Goal: Task Accomplishment & Management: Manage account settings

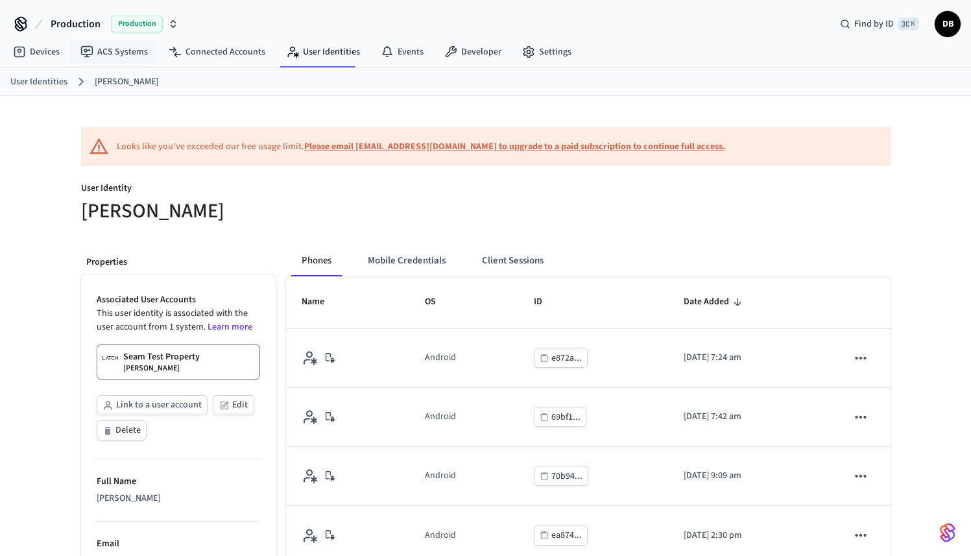
click at [134, 32] on span "Production" at bounding box center [137, 24] width 52 height 17
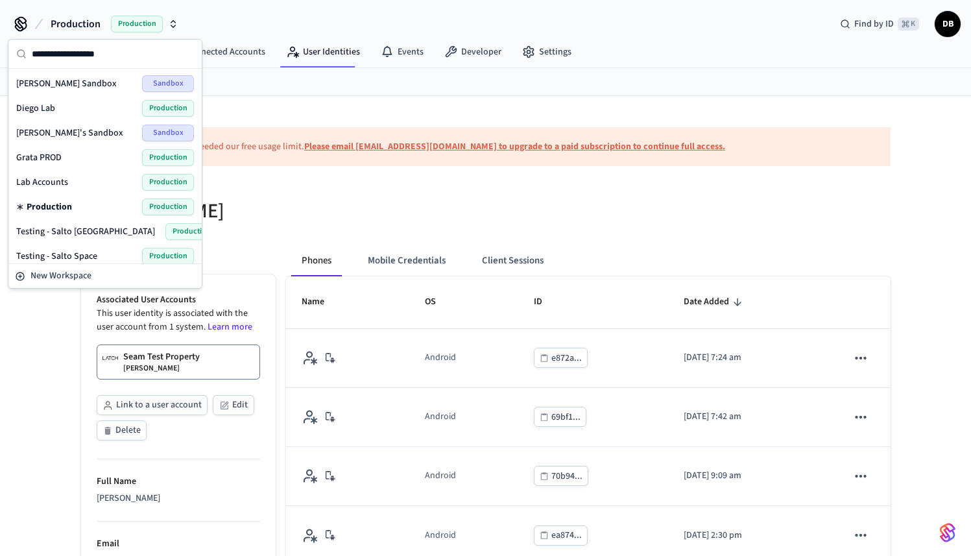
click at [47, 184] on span "Lab Accounts" at bounding box center [42, 182] width 52 height 13
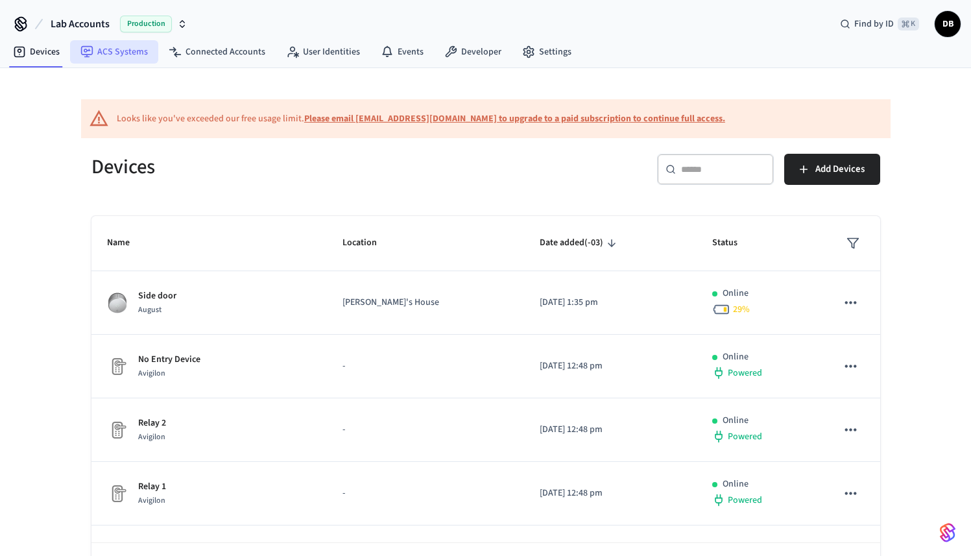
click at [124, 58] on link "ACS Systems" at bounding box center [114, 51] width 88 height 23
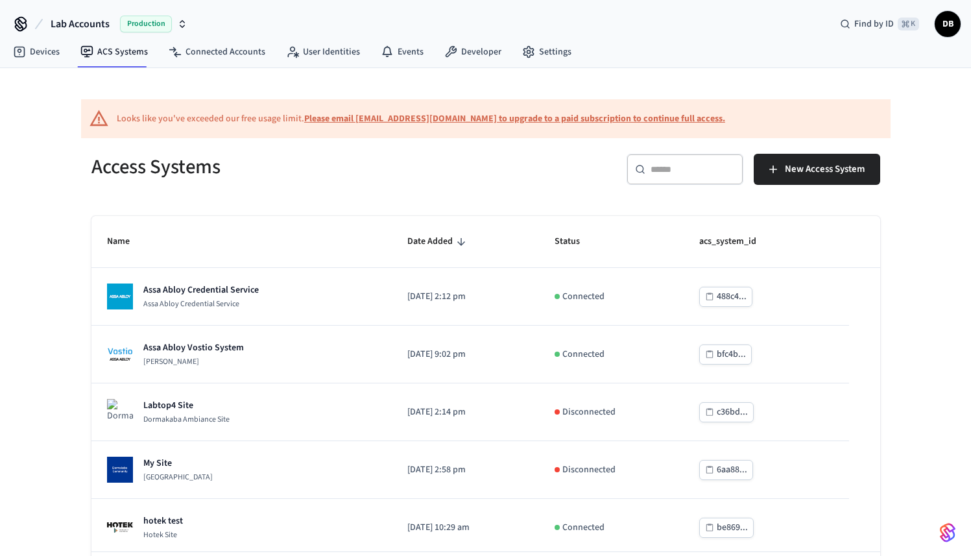
click at [108, 28] on span "Lab Accounts" at bounding box center [80, 24] width 59 height 16
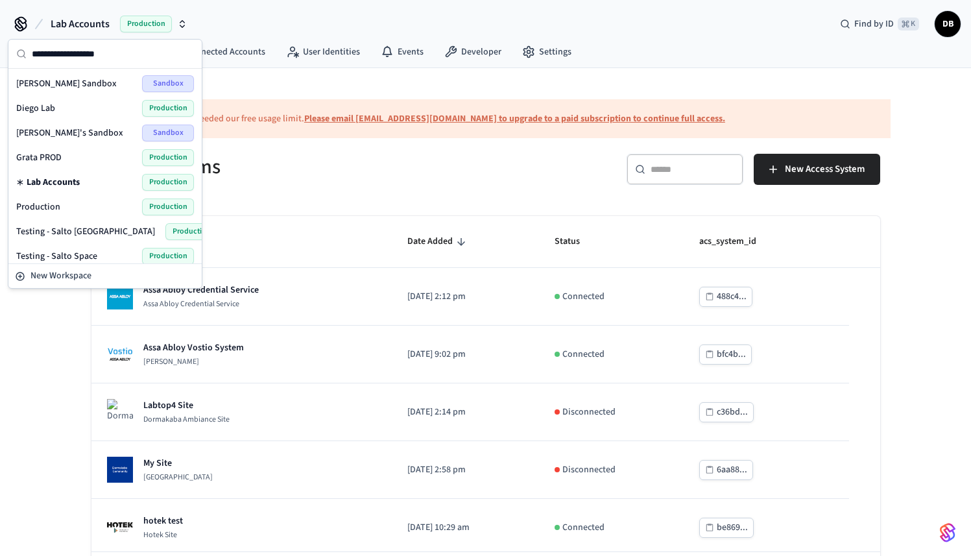
click at [694, 60] on div "Devices ACS Systems Connected Accounts User Identities Events Developer Settings" at bounding box center [485, 53] width 971 height 30
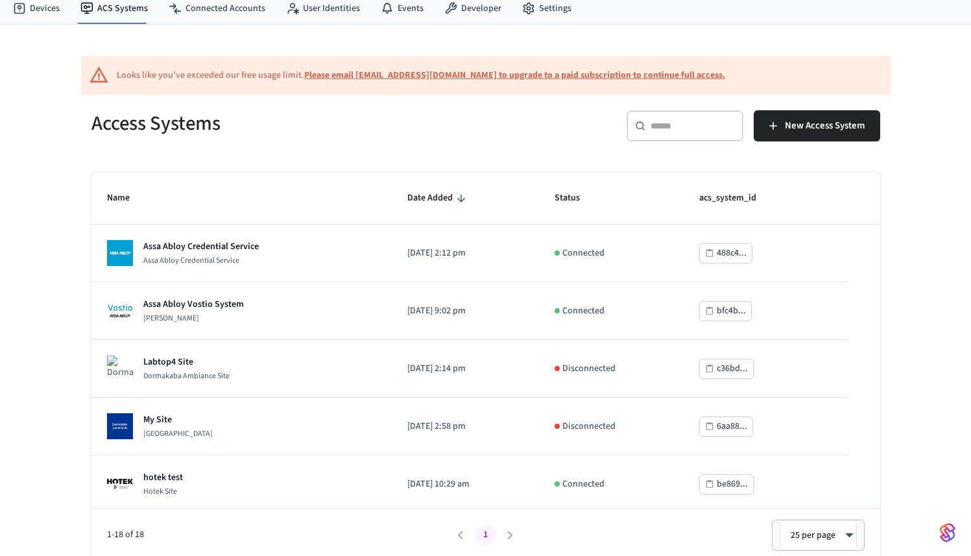
scroll to position [49, 0]
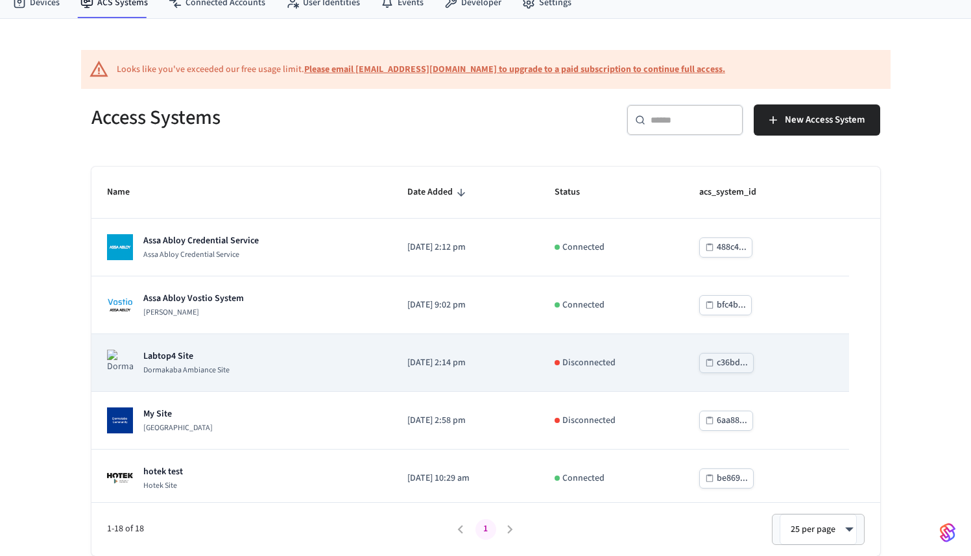
click at [177, 348] on td "Labtop4 Site Dormakaba Ambiance Site" at bounding box center [241, 363] width 301 height 58
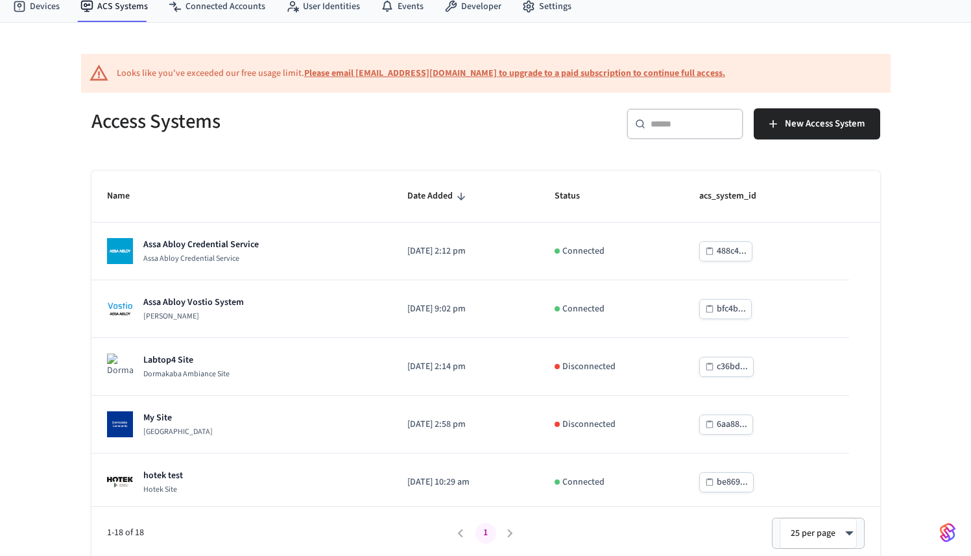
scroll to position [49, 0]
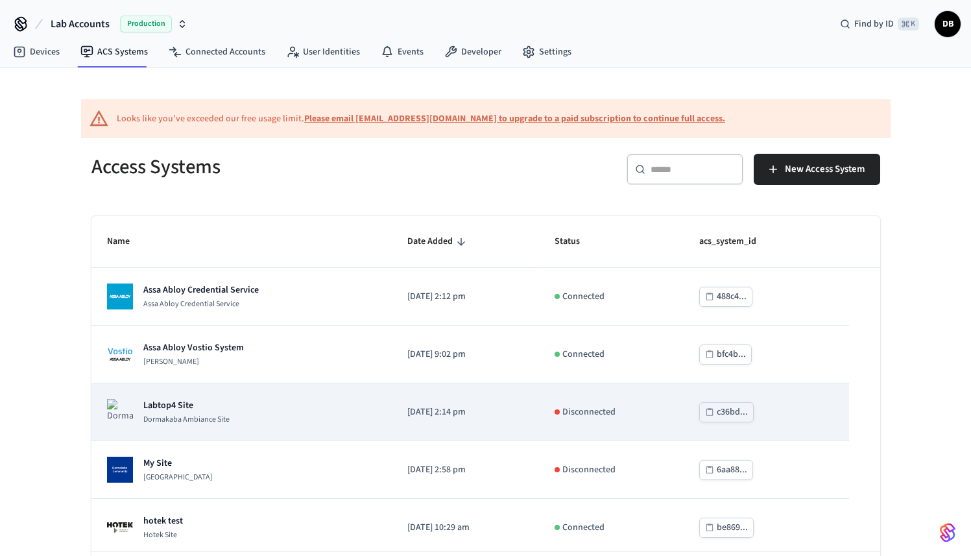
click at [217, 415] on p "Dormakaba Ambiance Site" at bounding box center [186, 420] width 86 height 10
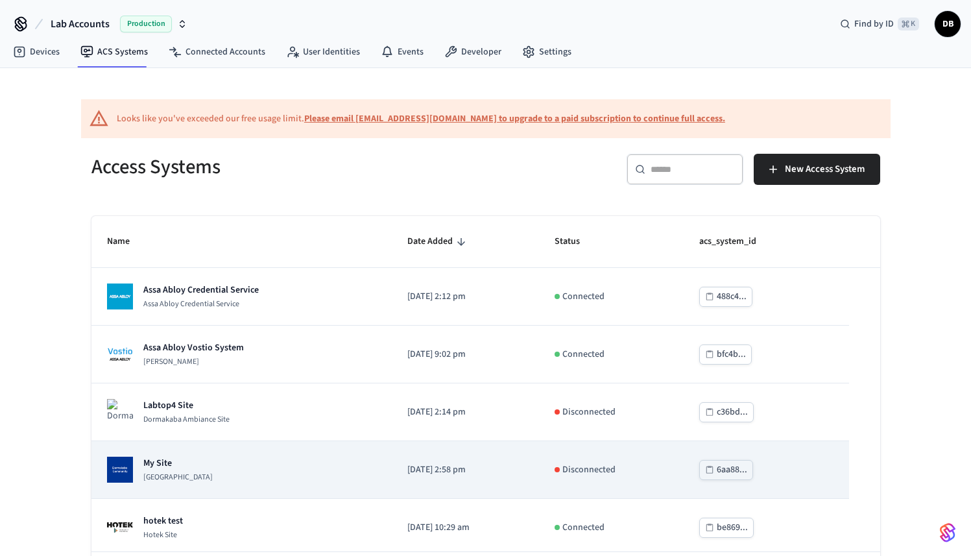
click at [191, 466] on p "My Site" at bounding box center [177, 463] width 69 height 13
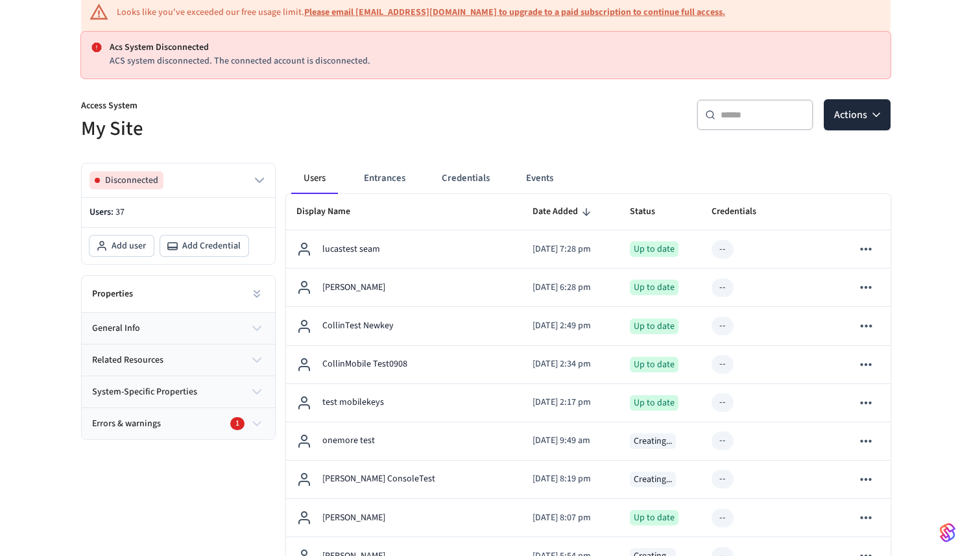
scroll to position [132, 0]
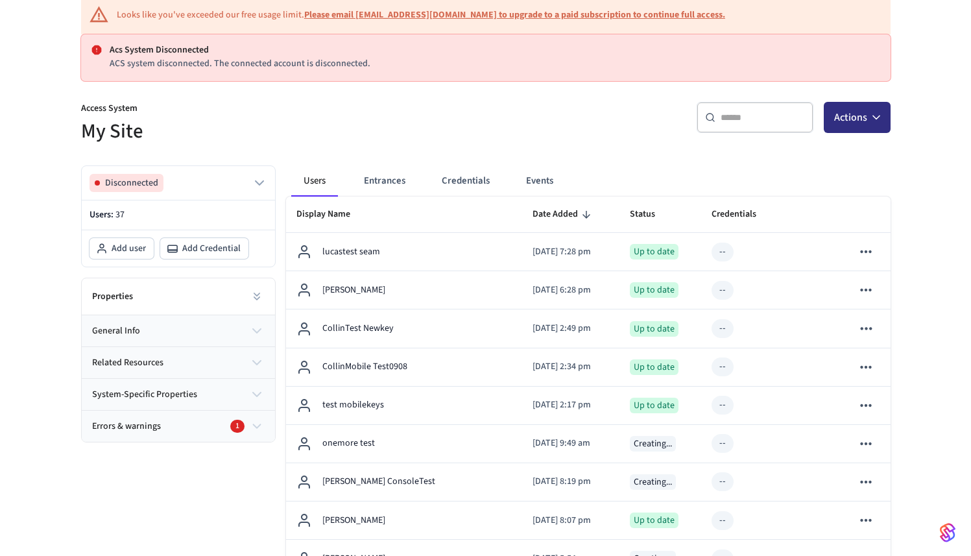
click at [864, 124] on button "Actions" at bounding box center [857, 117] width 67 height 31
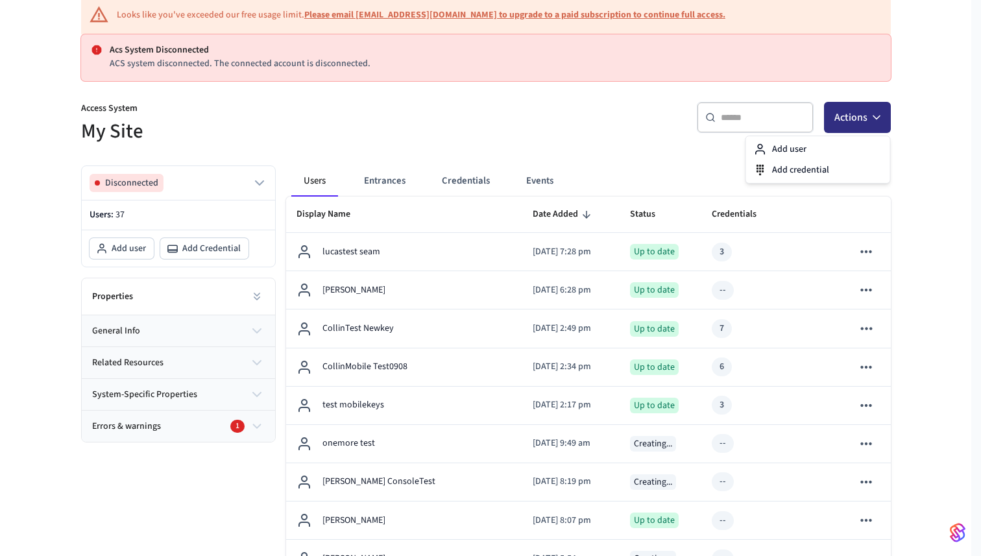
click at [864, 124] on button "Actions" at bounding box center [857, 117] width 67 height 31
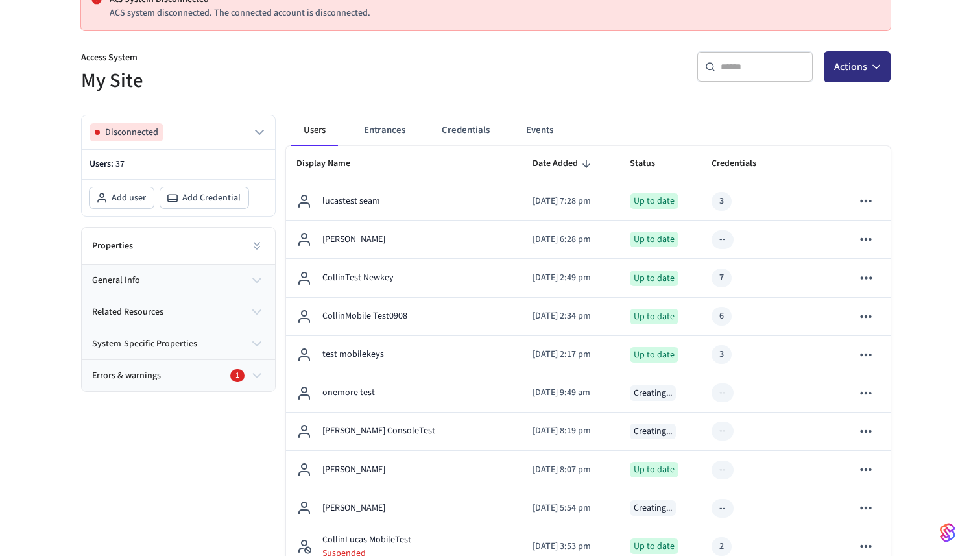
scroll to position [188, 0]
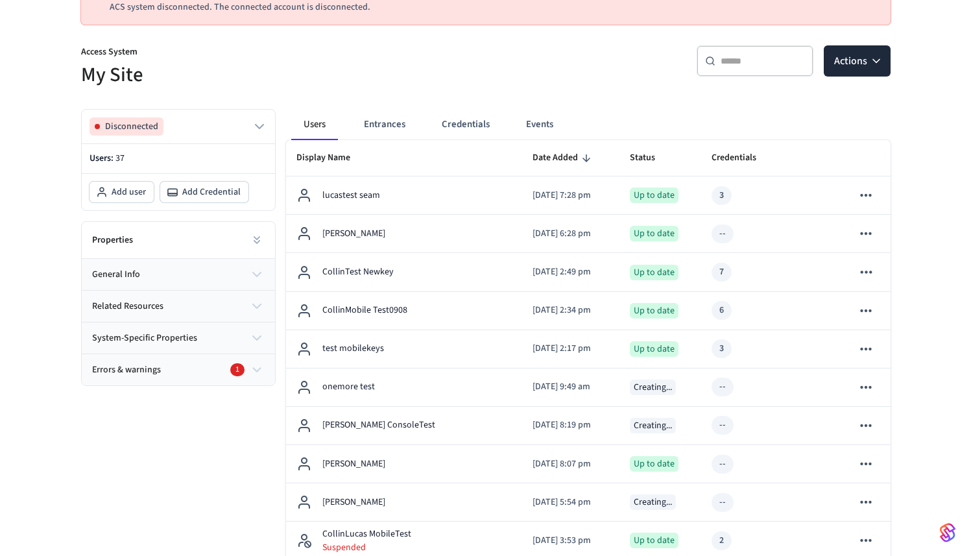
click at [146, 366] on span "Errors & warnings" at bounding box center [126, 370] width 69 height 14
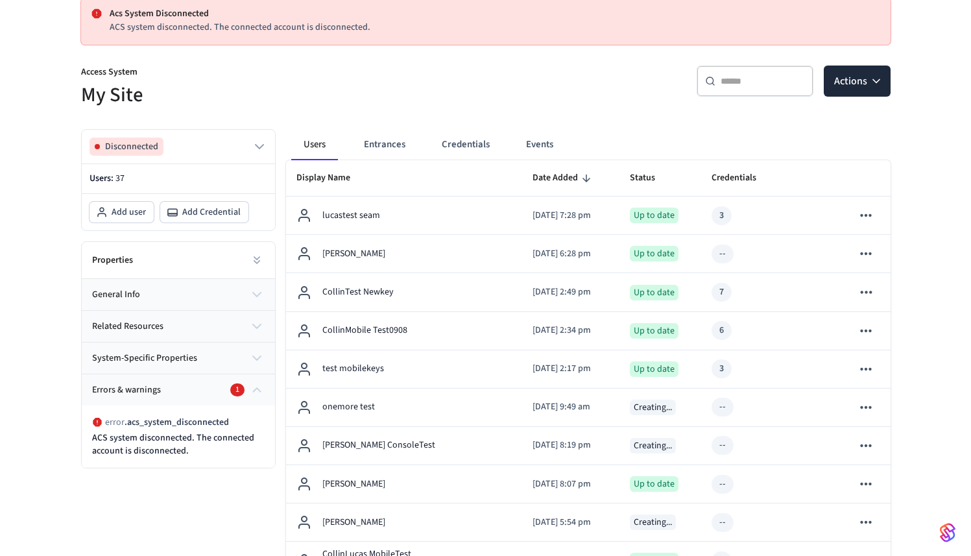
scroll to position [0, 0]
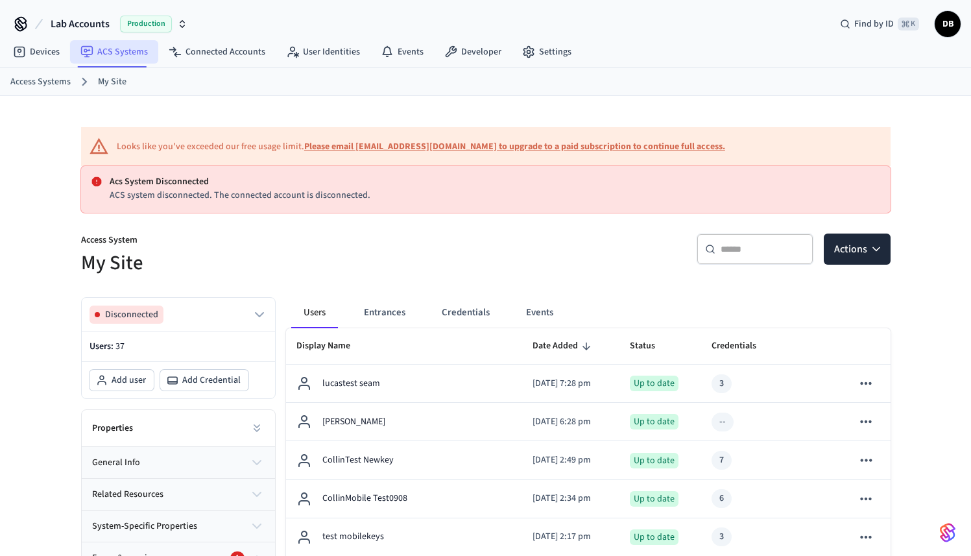
click at [111, 49] on link "ACS Systems" at bounding box center [114, 51] width 88 height 23
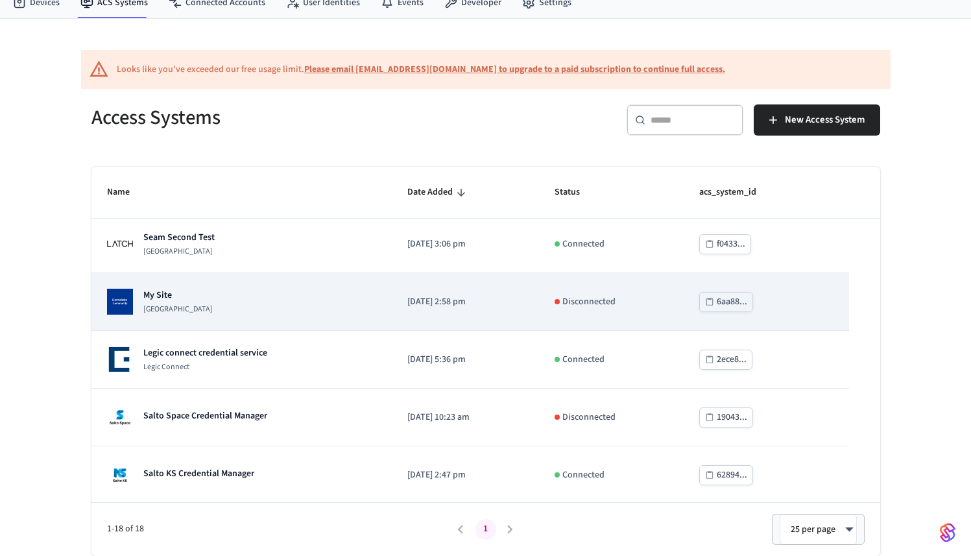
scroll to position [696, 0]
click at [247, 304] on div "My Site Dormakaba Community Site" at bounding box center [242, 302] width 270 height 26
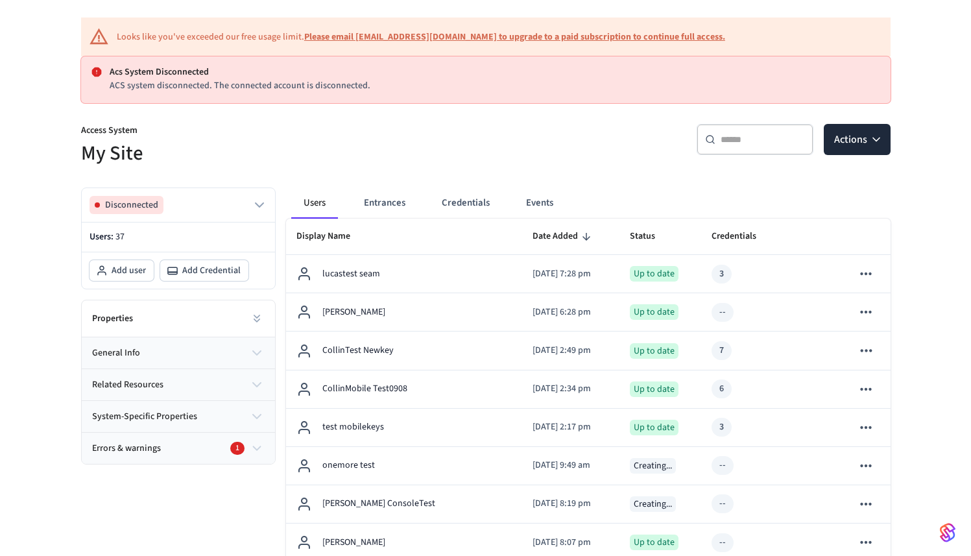
scroll to position [95, 0]
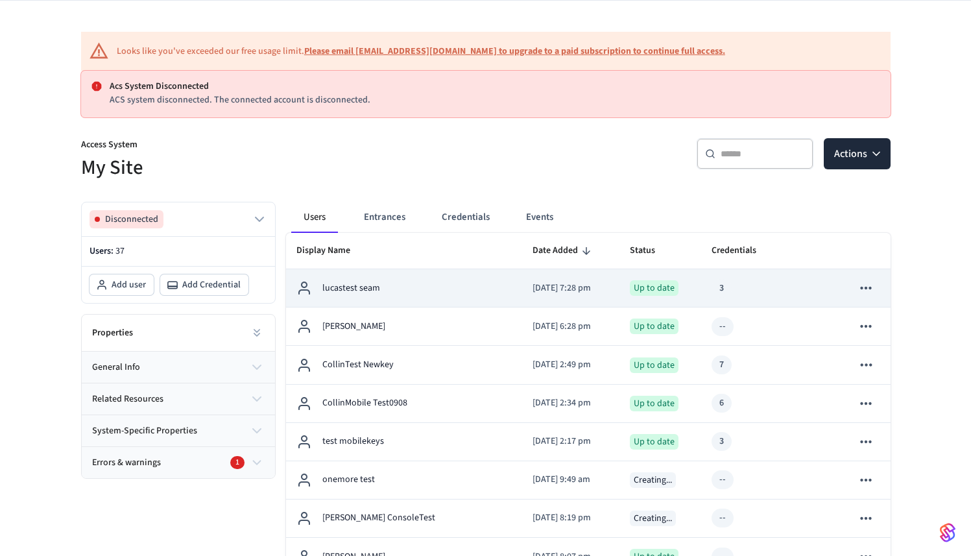
click at [428, 293] on div "lucastest seam" at bounding box center [404, 288] width 215 height 16
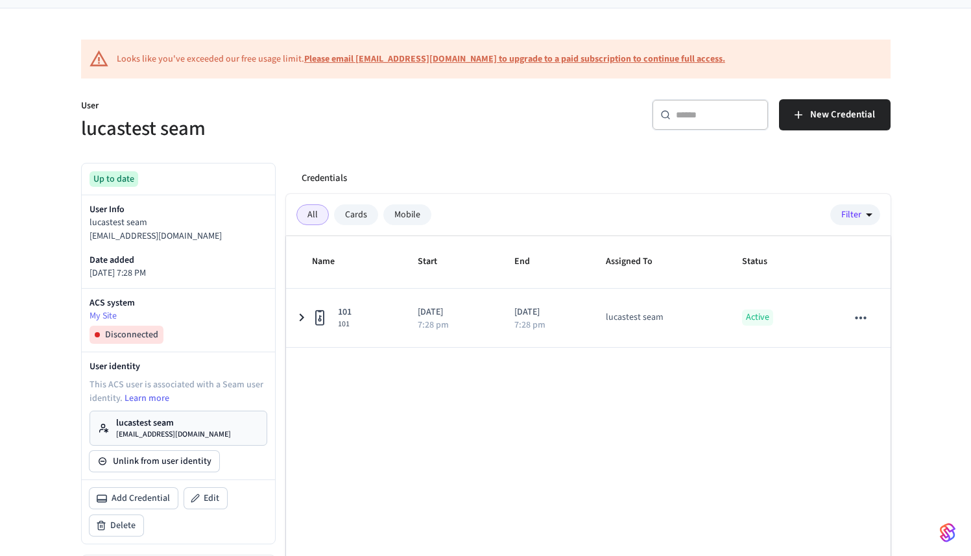
scroll to position [88, 0]
click at [197, 430] on p "lucasnewtest@getseam.com" at bounding box center [173, 435] width 115 height 10
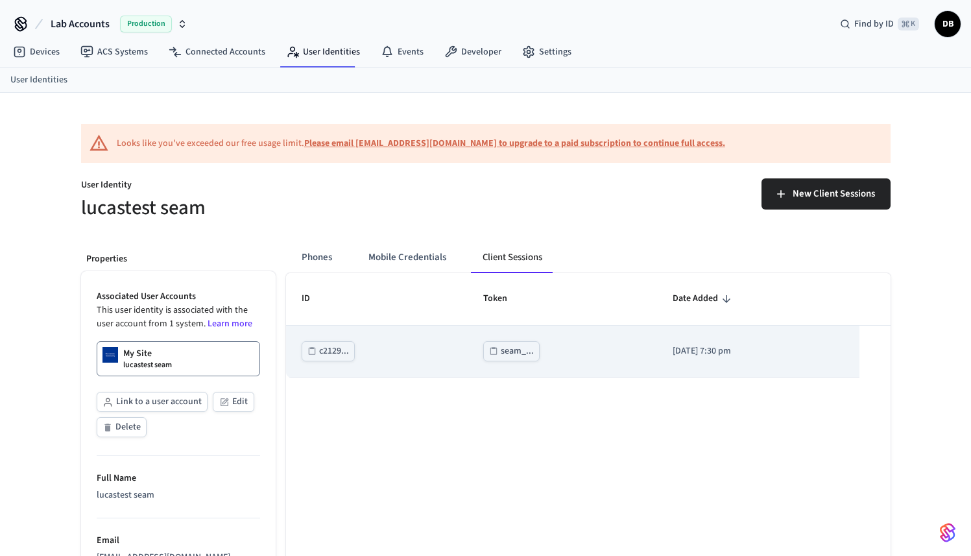
click at [505, 347] on div "seam_..." at bounding box center [517, 351] width 33 height 16
click at [511, 350] on div "seam_..." at bounding box center [517, 351] width 33 height 16
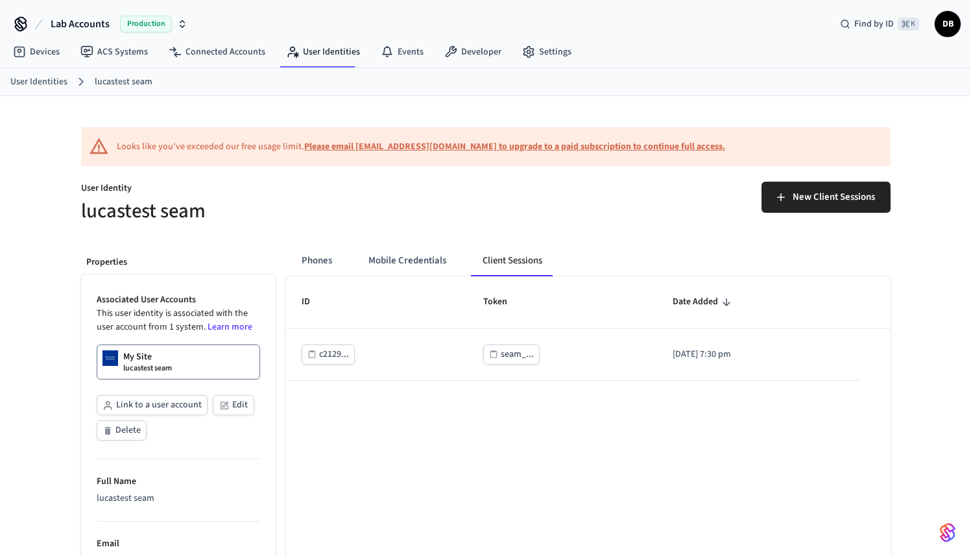
click at [136, 358] on p "My Site" at bounding box center [137, 356] width 29 height 13
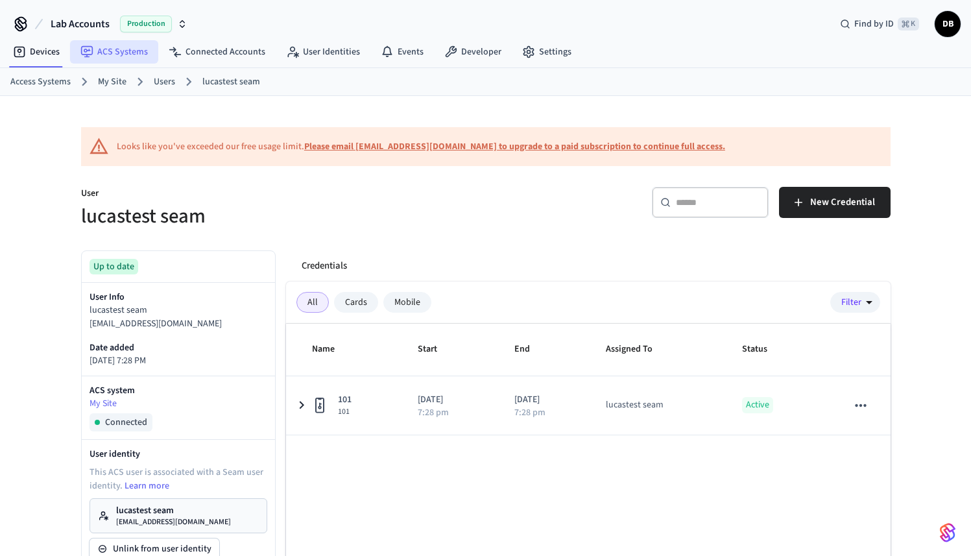
click at [130, 55] on link "ACS Systems" at bounding box center [114, 51] width 88 height 23
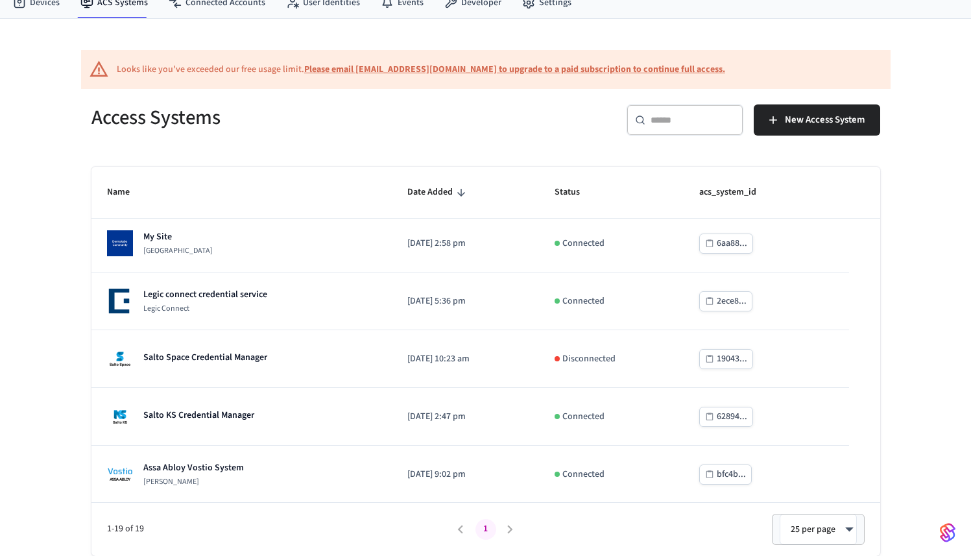
scroll to position [812, 0]
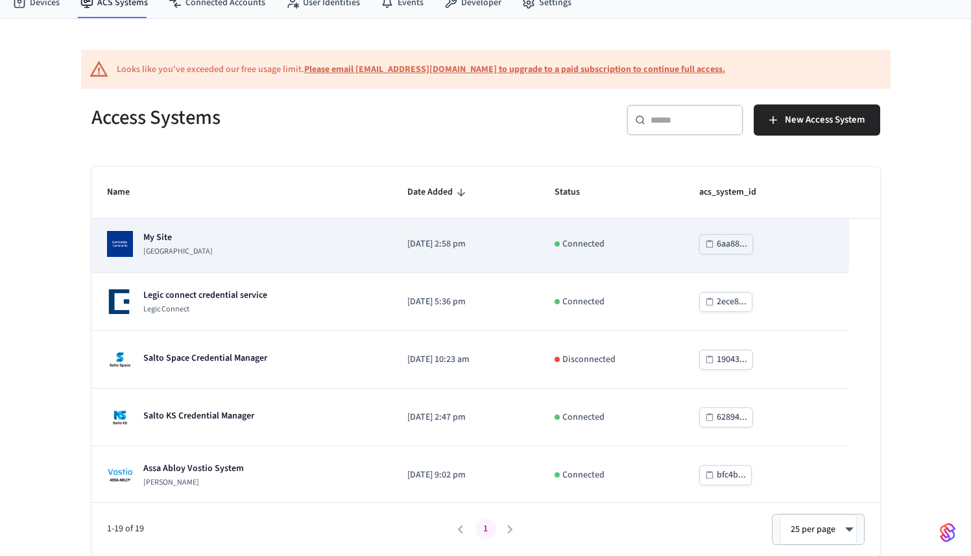
click at [210, 257] on p "Dormakaba Community Site" at bounding box center [177, 252] width 69 height 10
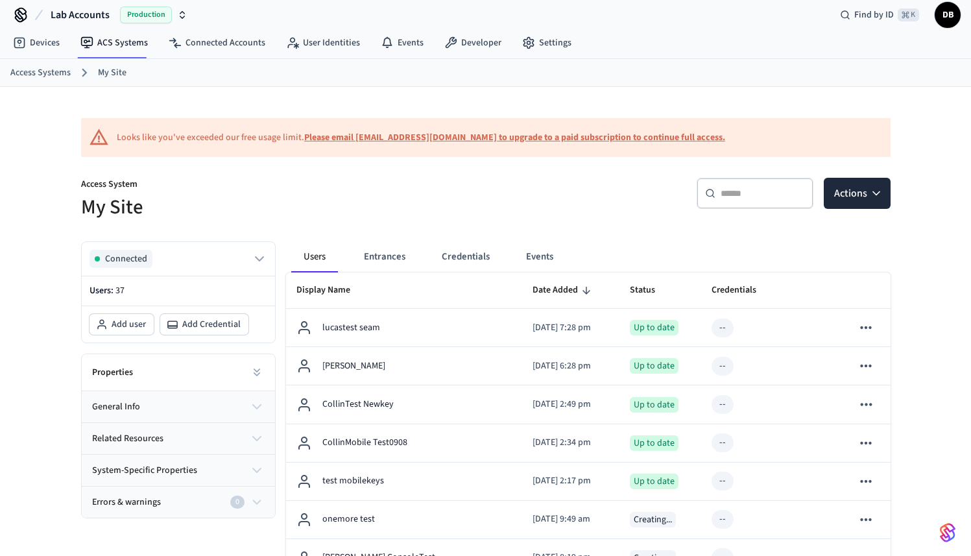
scroll to position [14, 0]
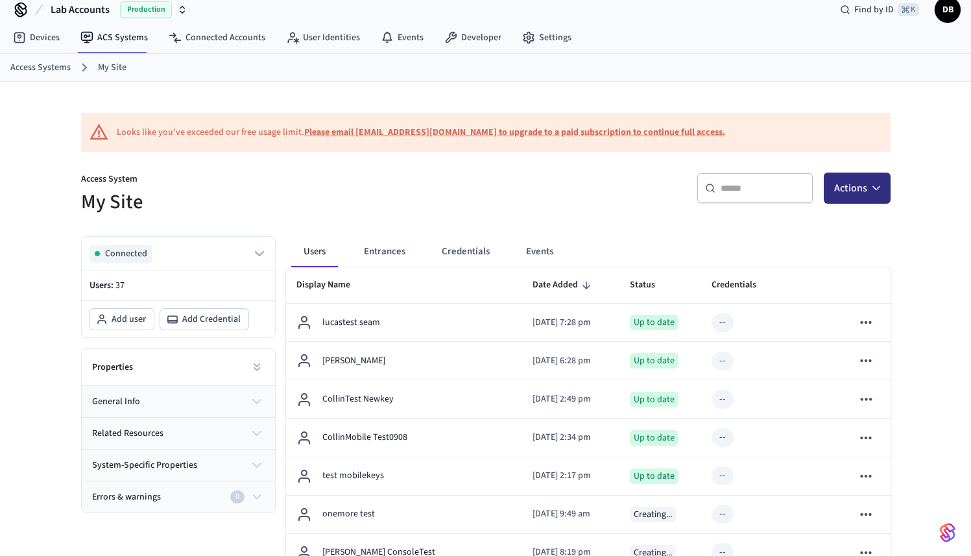
click at [856, 189] on button "Actions" at bounding box center [857, 188] width 67 height 31
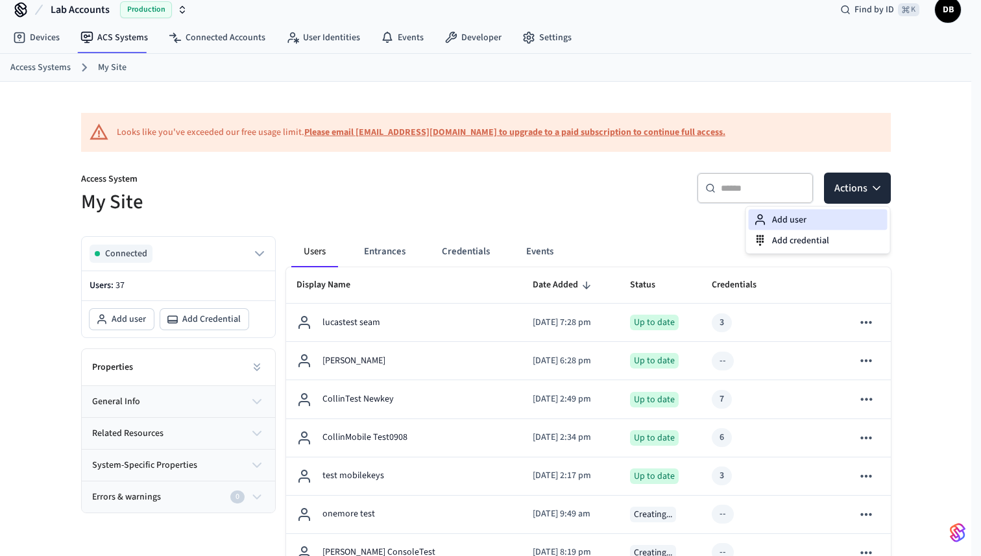
click at [843, 217] on div "Add user" at bounding box center [818, 220] width 139 height 21
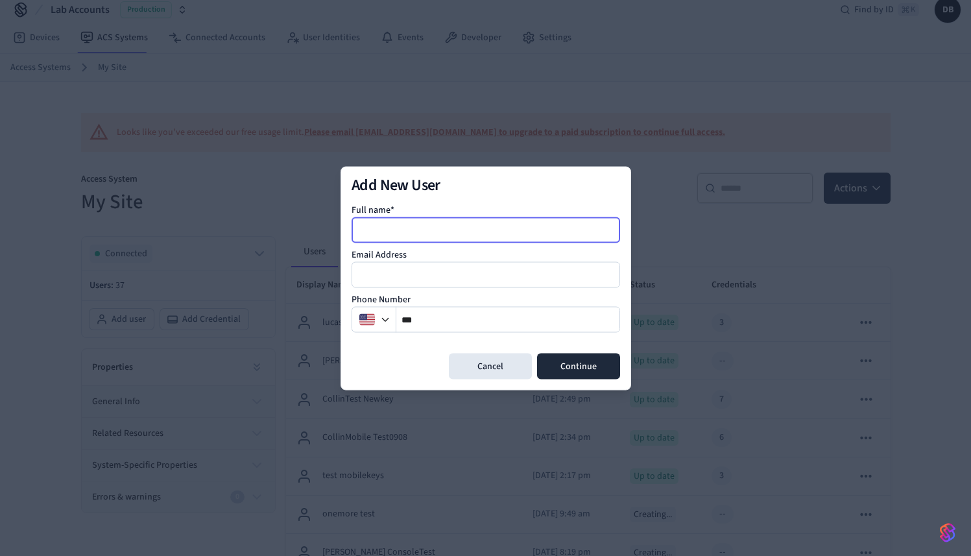
click at [435, 223] on input at bounding box center [486, 230] width 267 height 16
type input "**********"
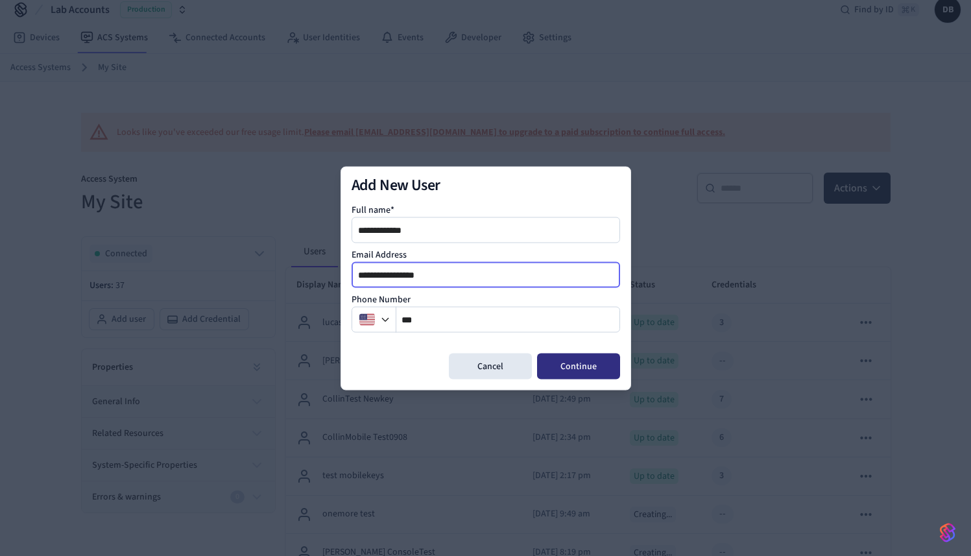
type input "**********"
click at [561, 362] on button "Continue" at bounding box center [578, 366] width 83 height 26
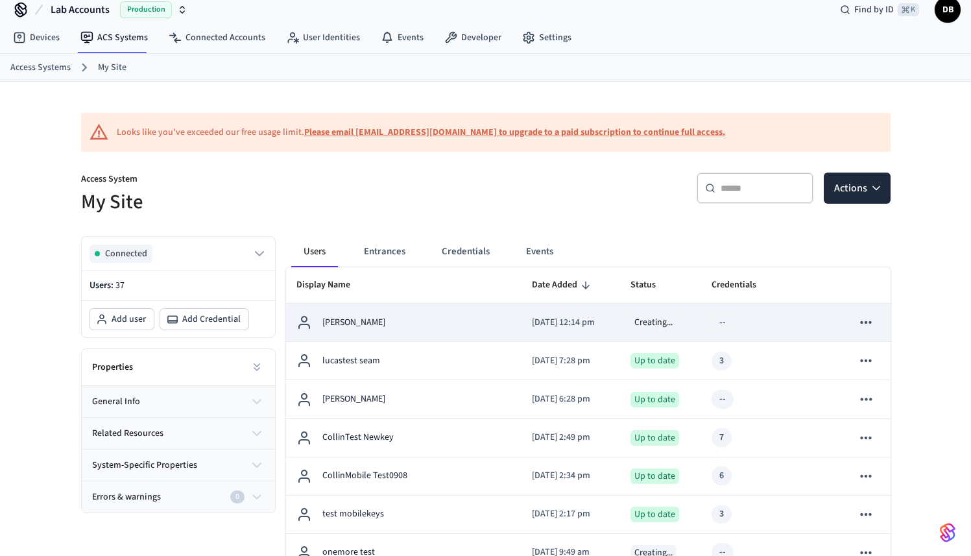
click at [356, 322] on p "[PERSON_NAME]" at bounding box center [353, 323] width 63 height 14
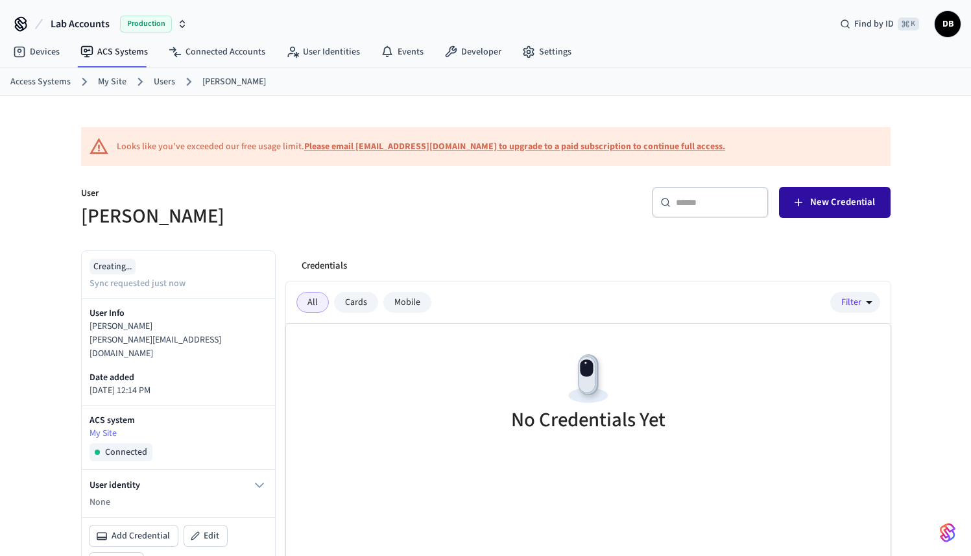
click at [811, 212] on button "New Credential" at bounding box center [835, 202] width 112 height 31
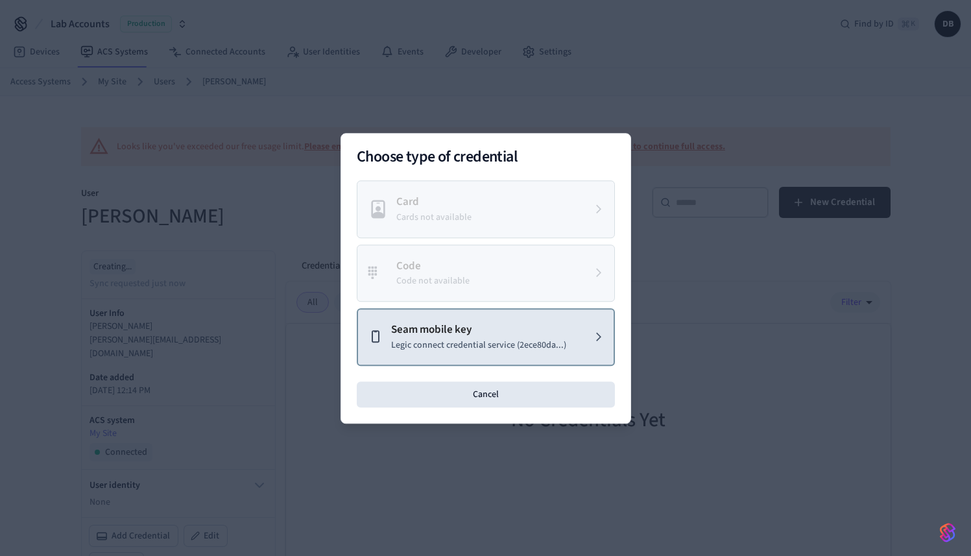
click at [493, 342] on p "Legic connect credential service (2ece80da...)" at bounding box center [478, 345] width 175 height 14
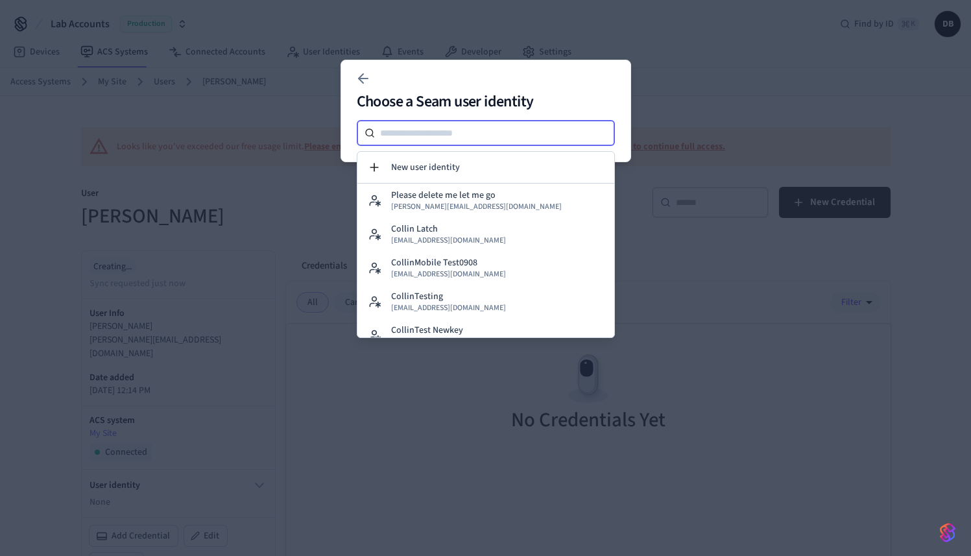
click at [499, 136] on input at bounding box center [495, 133] width 240 height 16
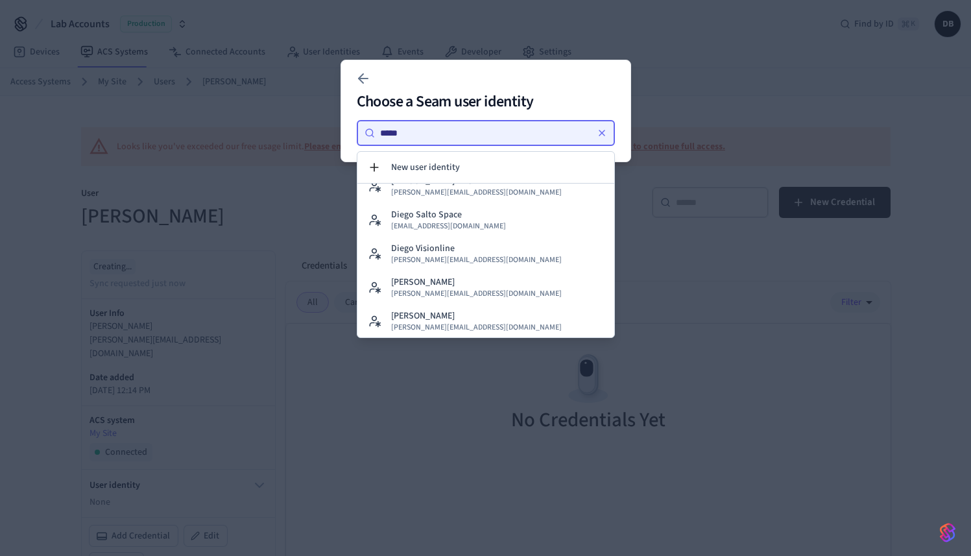
scroll to position [82, 0]
type input "*****"
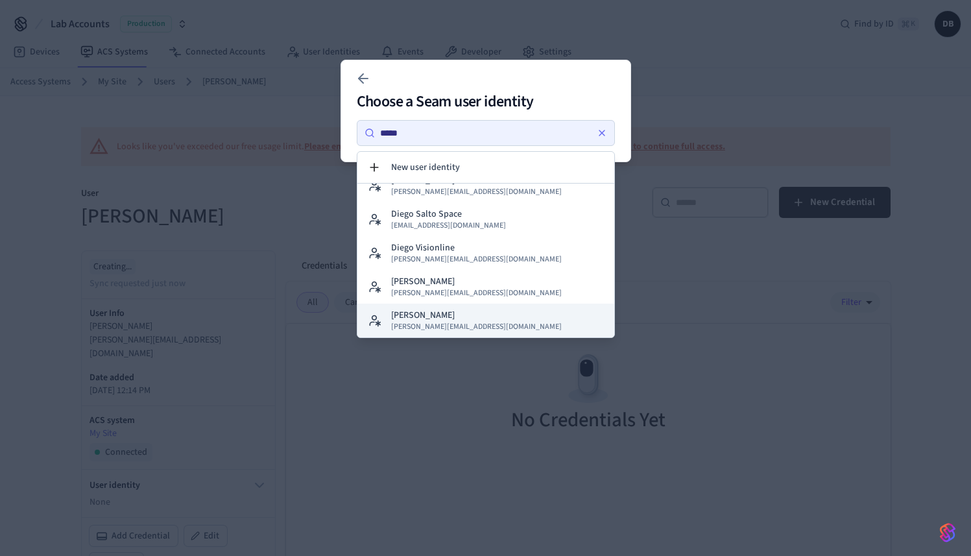
click at [439, 313] on p "[PERSON_NAME]" at bounding box center [423, 315] width 64 height 13
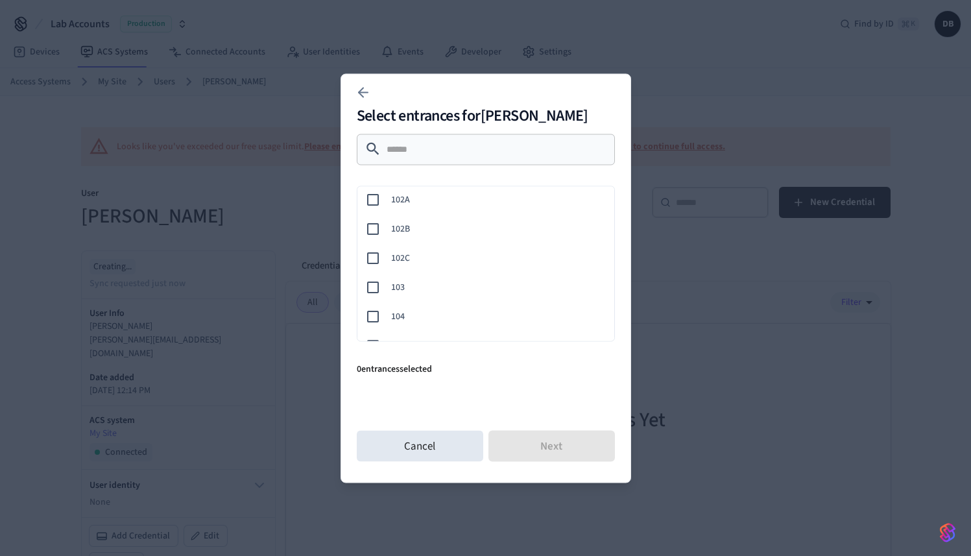
scroll to position [117, 0]
click at [546, 438] on button "Next" at bounding box center [552, 445] width 127 height 31
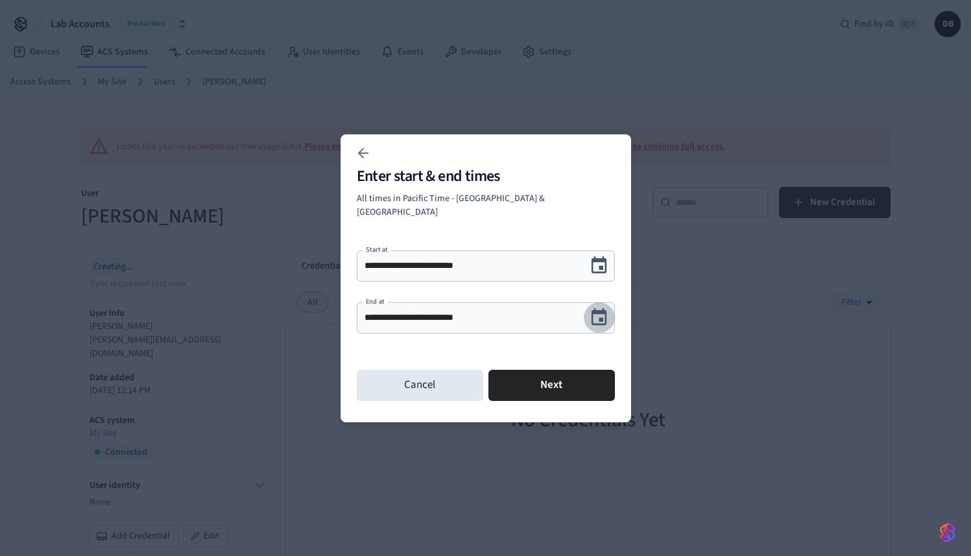
click at [600, 308] on icon "Choose date, selected date is Sep 11, 2025" at bounding box center [599, 318] width 20 height 20
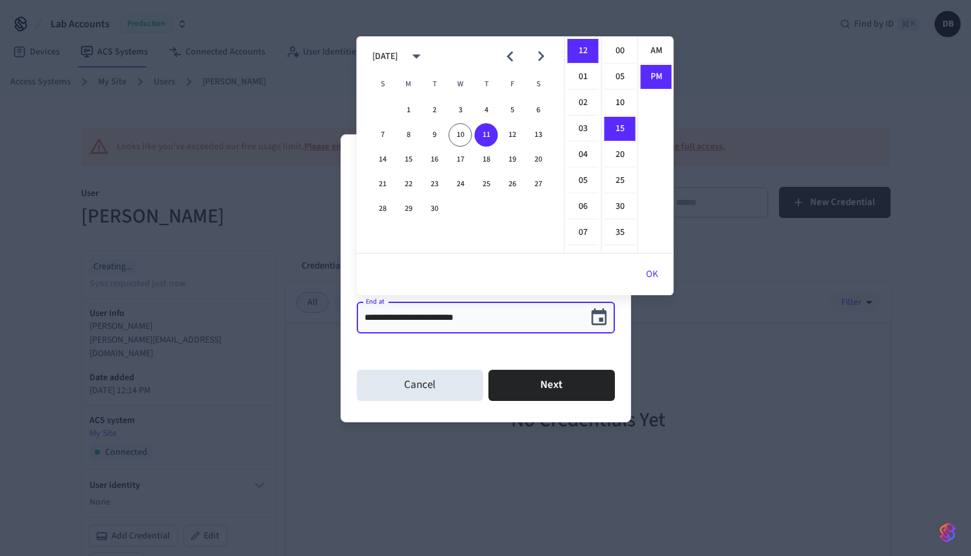
scroll to position [24, 0]
click at [427, 59] on icon "calendar view is open, switch to year view" at bounding box center [417, 56] width 20 height 20
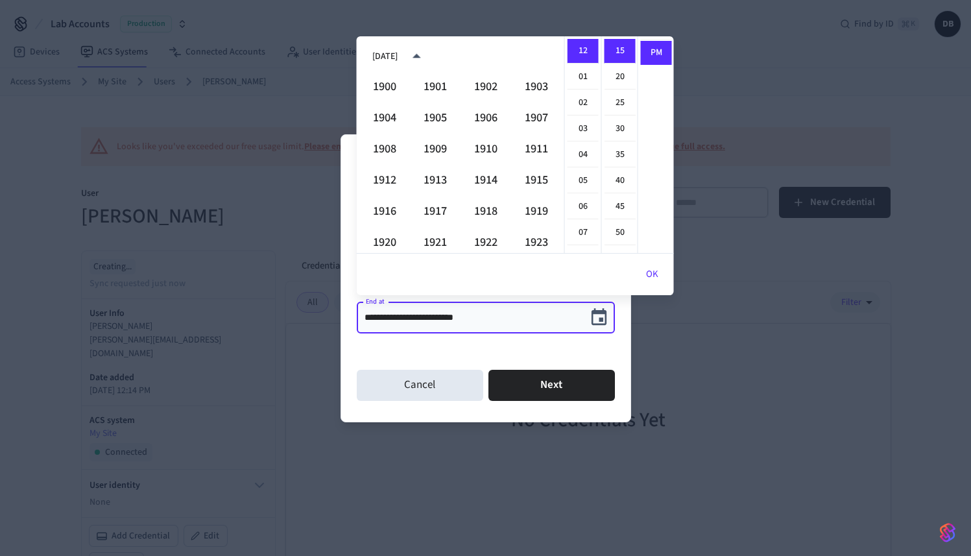
scroll to position [890, 0]
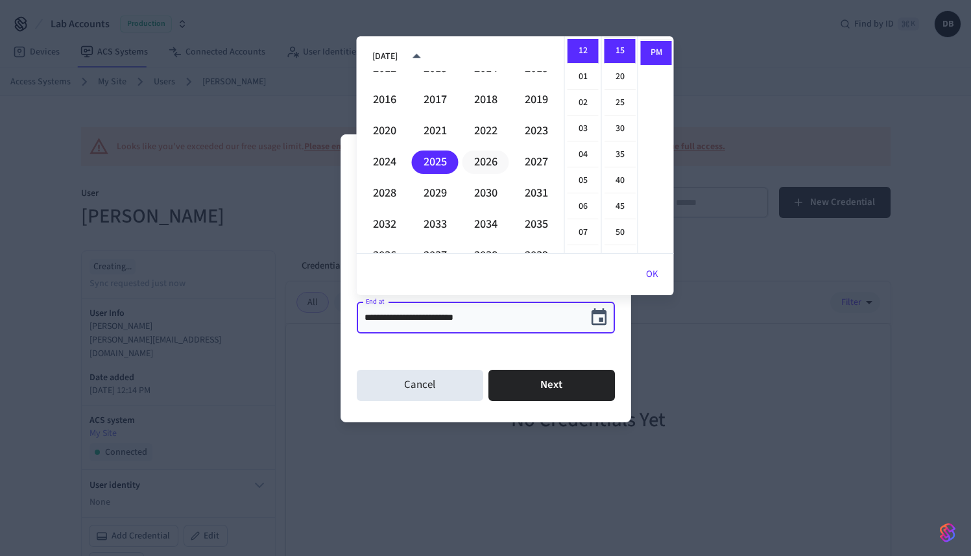
click at [483, 163] on button "2026" at bounding box center [486, 162] width 47 height 23
type input "**********"
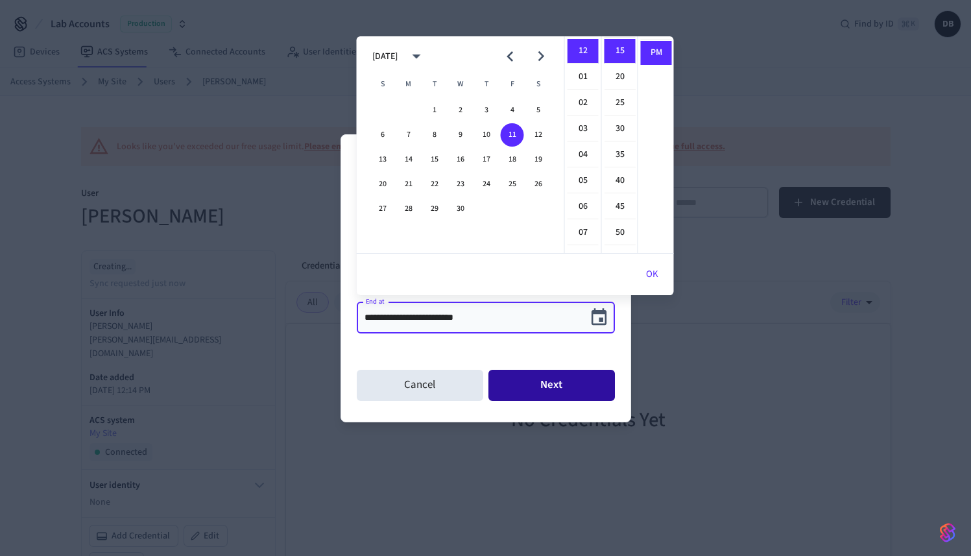
click at [542, 370] on button "Next" at bounding box center [552, 385] width 127 height 31
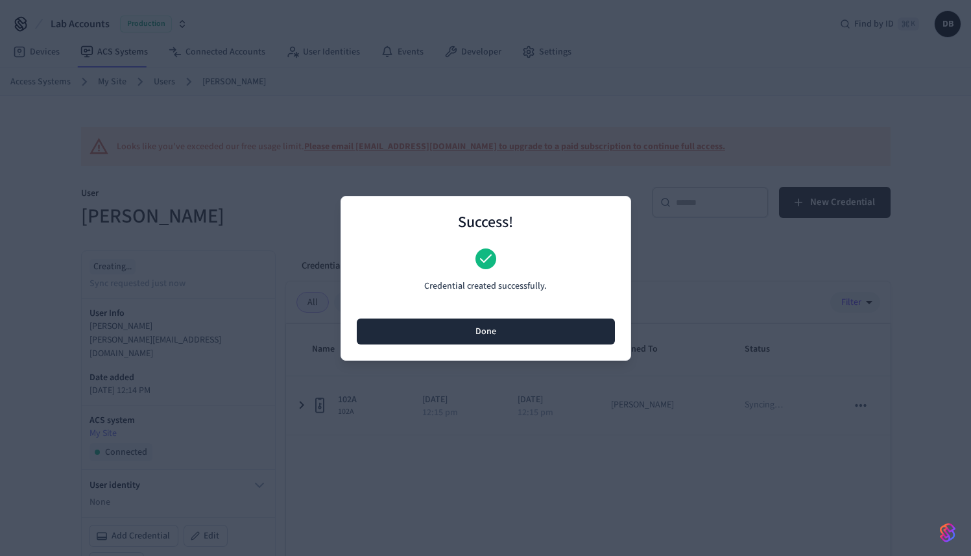
click at [478, 325] on button "Done" at bounding box center [486, 332] width 258 height 26
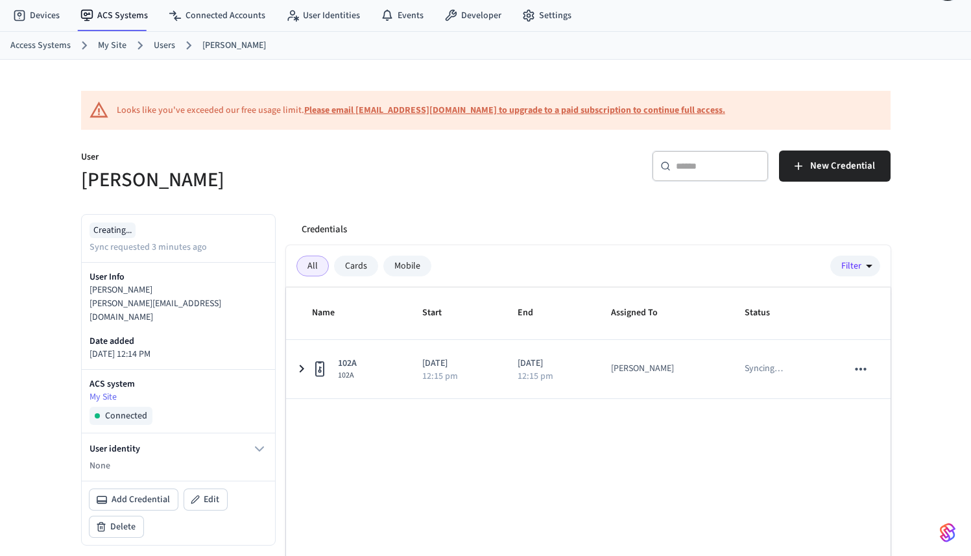
scroll to position [0, 0]
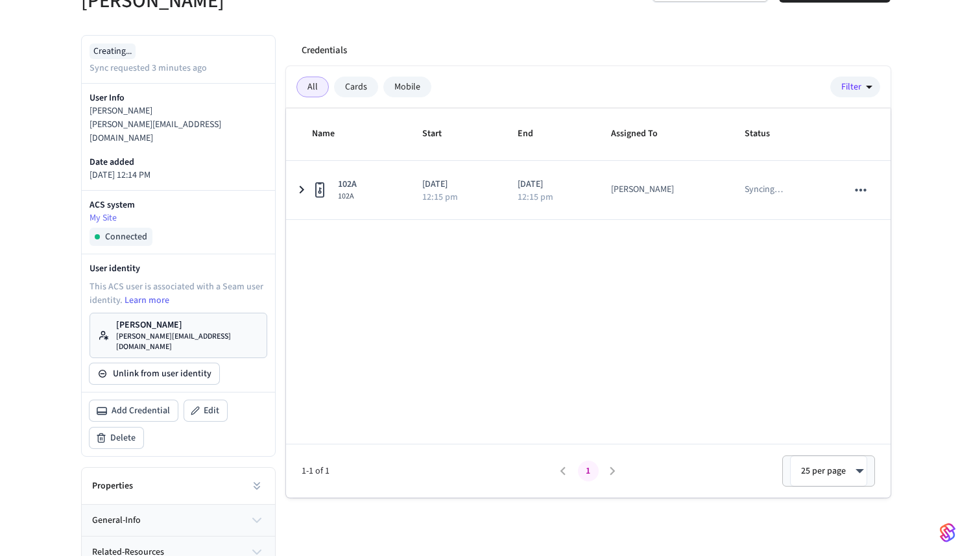
scroll to position [215, 0]
click at [165, 332] on p "[PERSON_NAME][EMAIL_ADDRESS][DOMAIN_NAME]" at bounding box center [187, 342] width 143 height 21
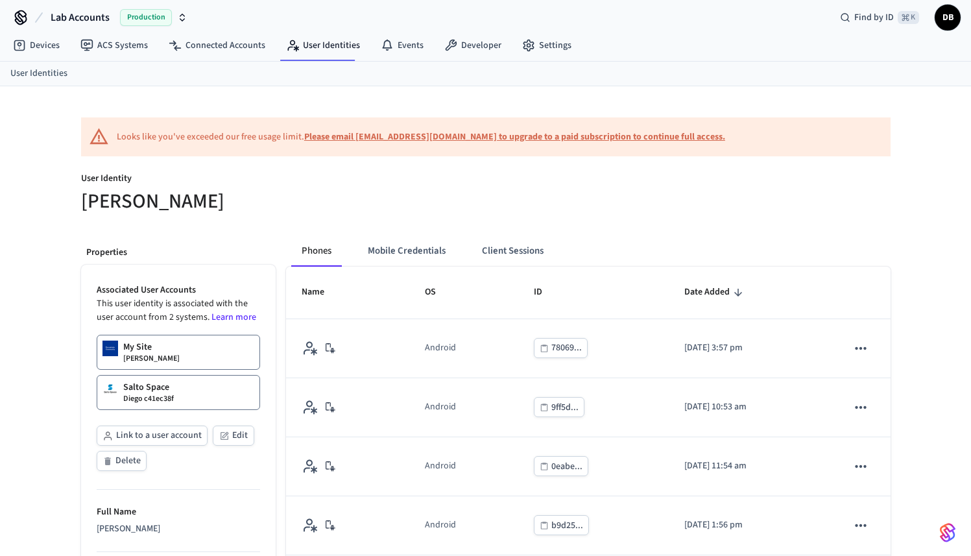
scroll to position [7, 0]
click at [530, 247] on button "Client Sessions" at bounding box center [513, 250] width 82 height 31
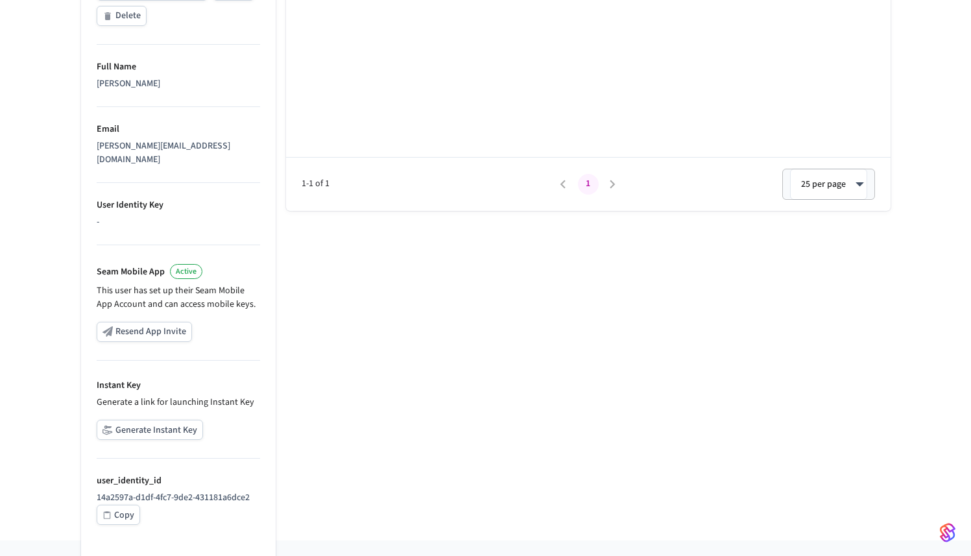
scroll to position [34, 0]
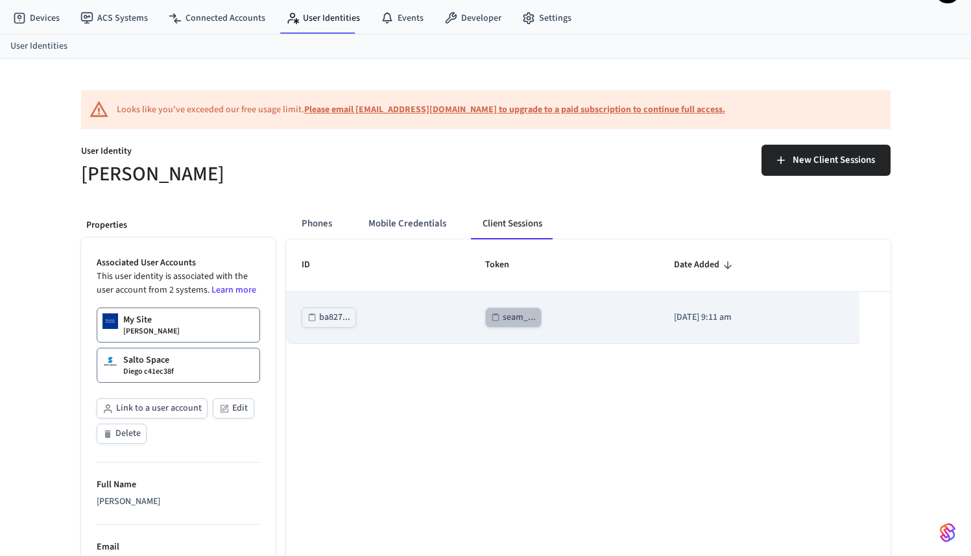
click at [503, 318] on div "seam_..." at bounding box center [519, 317] width 33 height 16
